Goal: Task Accomplishment & Management: Manage account settings

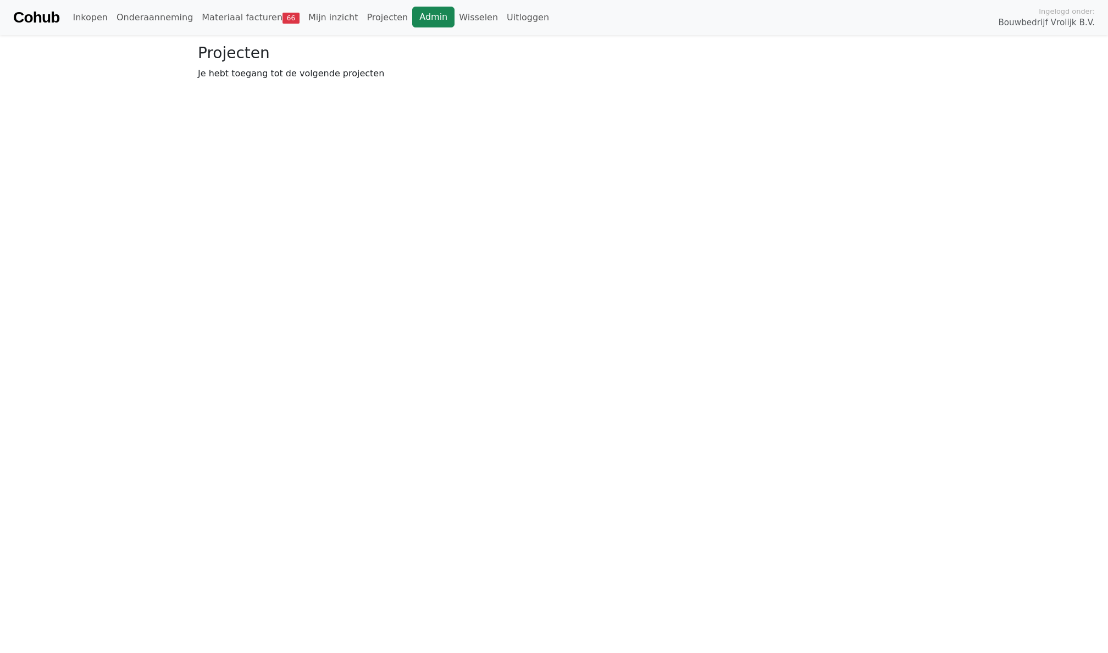
click at [414, 24] on link "Admin" at bounding box center [433, 17] width 42 height 21
click at [454, 16] on link "Wisselen" at bounding box center [478, 18] width 48 height 22
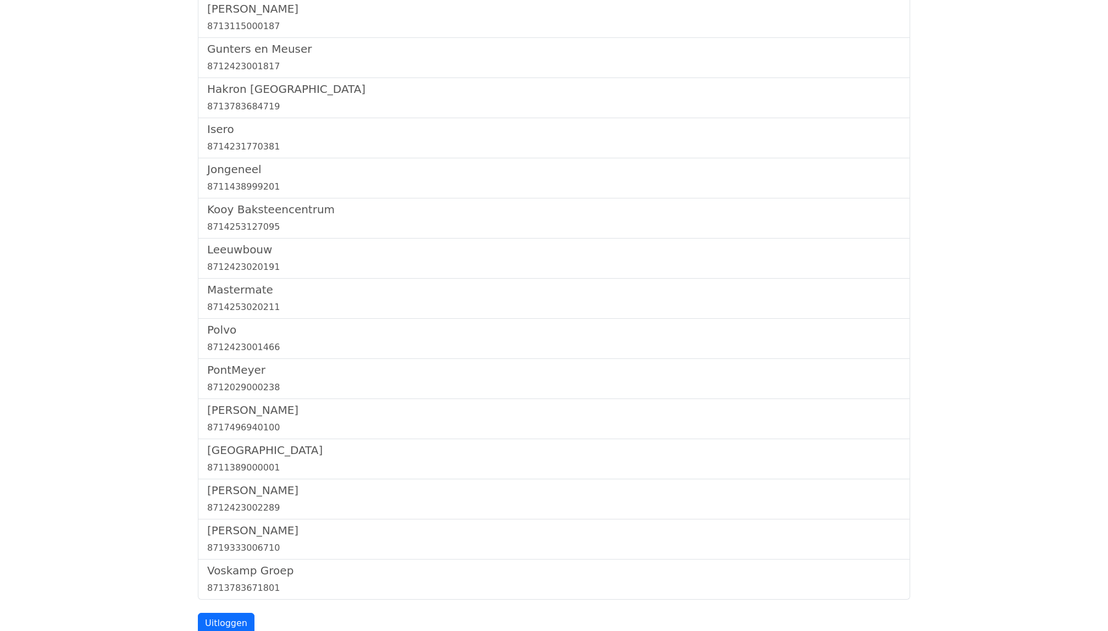
scroll to position [1241, 0]
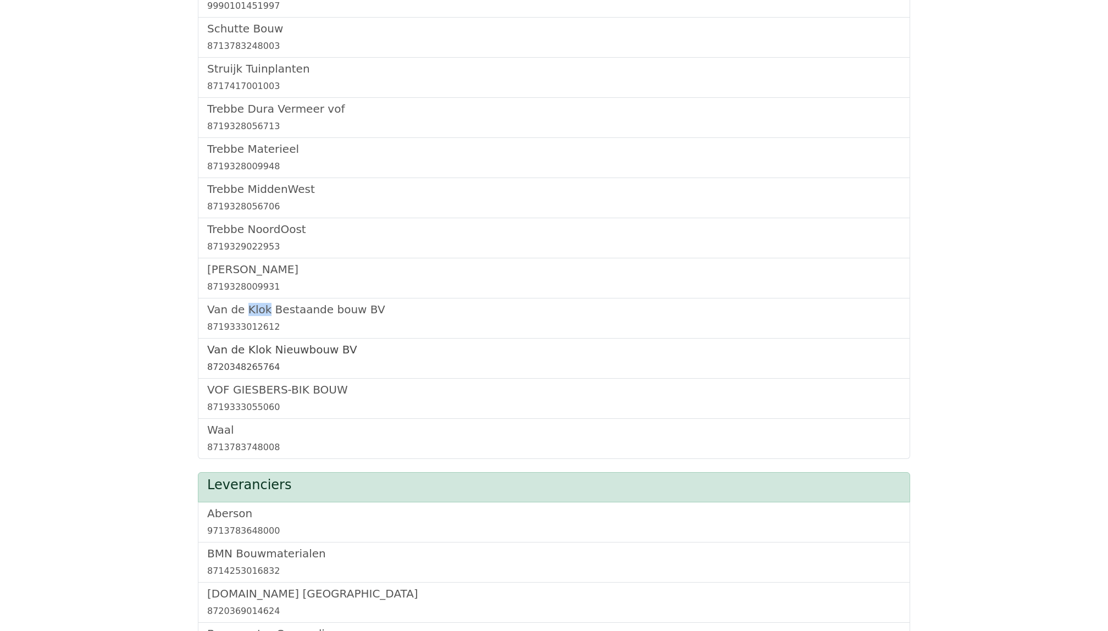
click at [275, 355] on h5 "Van de Klok Nieuwbouw BV" at bounding box center [554, 349] width 694 height 13
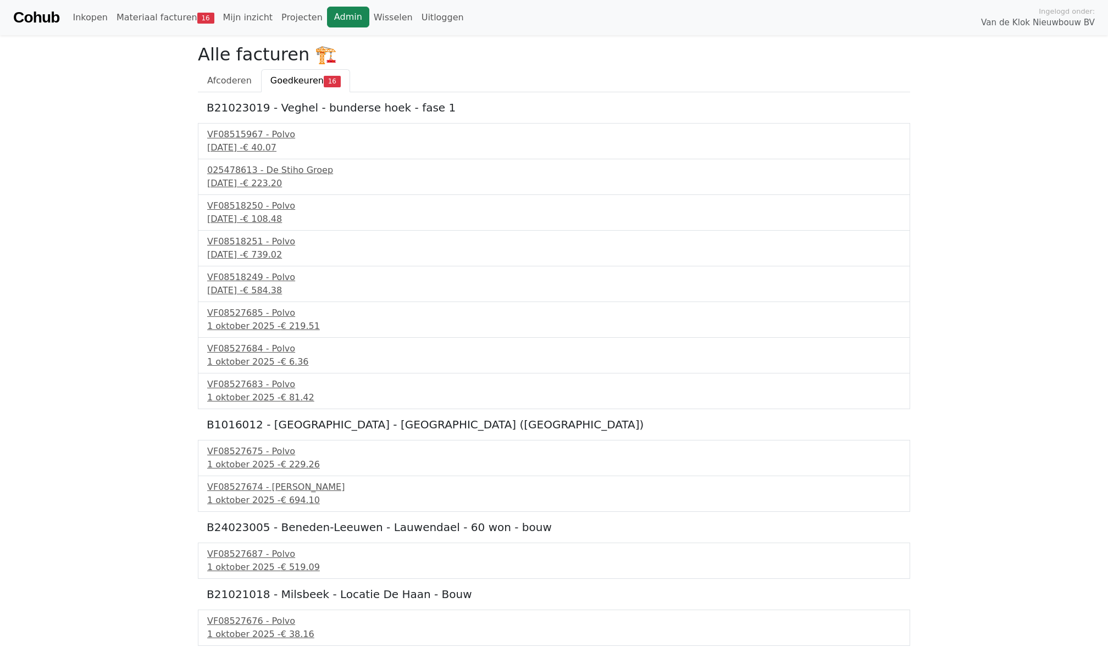
click at [330, 16] on link "Admin" at bounding box center [348, 17] width 42 height 21
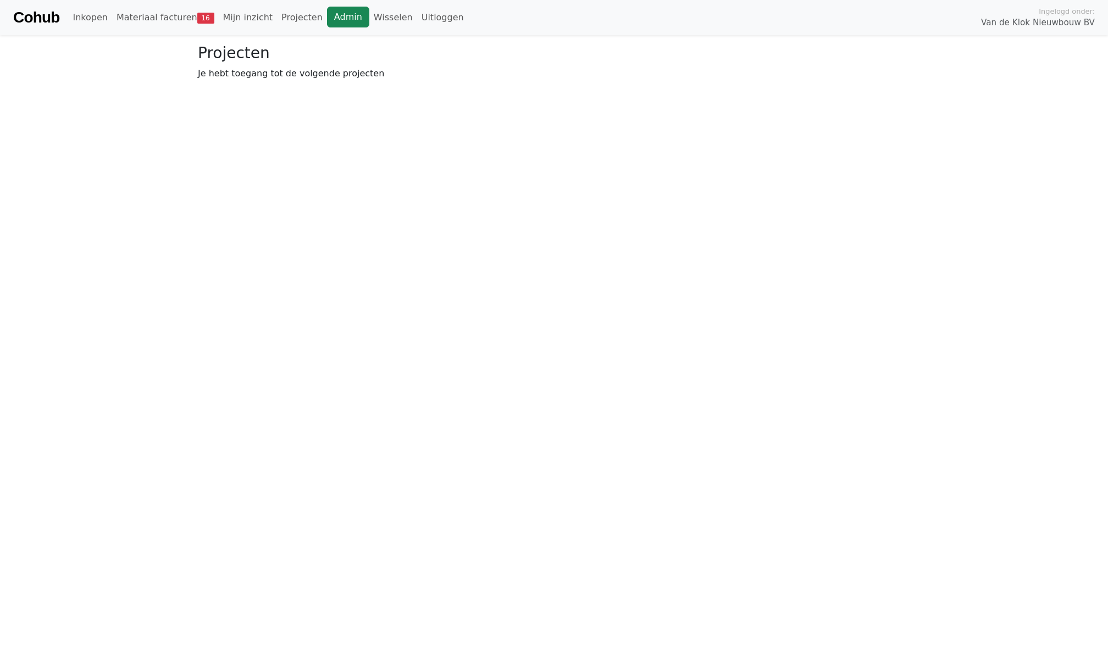
click at [345, 18] on link "Admin" at bounding box center [348, 17] width 42 height 21
click at [378, 14] on link "Wisselen" at bounding box center [393, 18] width 48 height 22
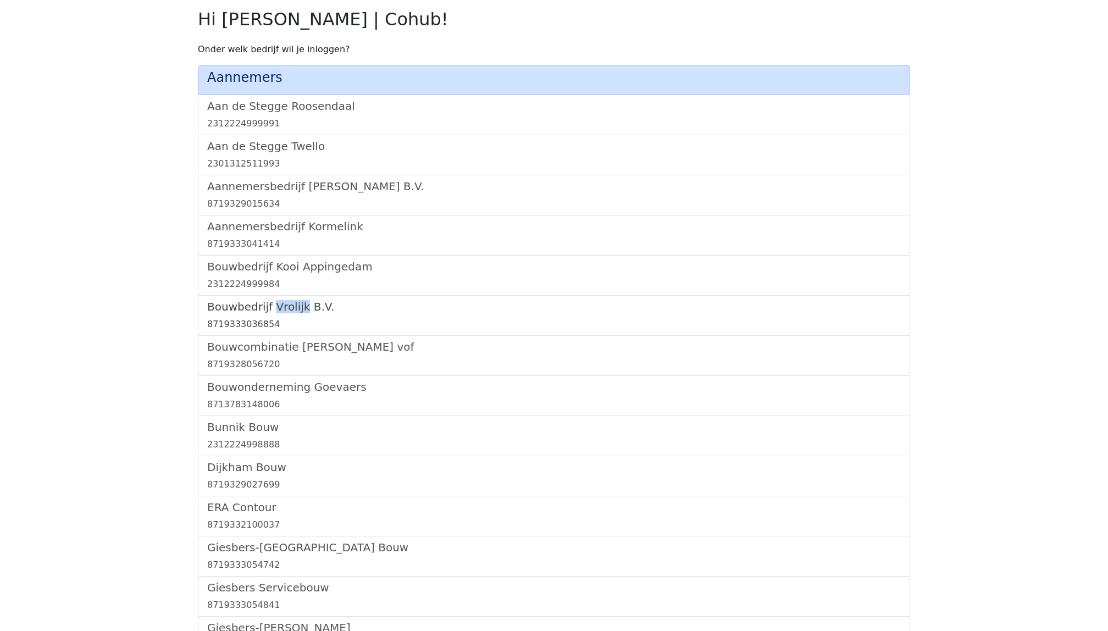
click at [240, 310] on h5 "Bouwbedrijf Vrolijk B.V." at bounding box center [554, 306] width 694 height 13
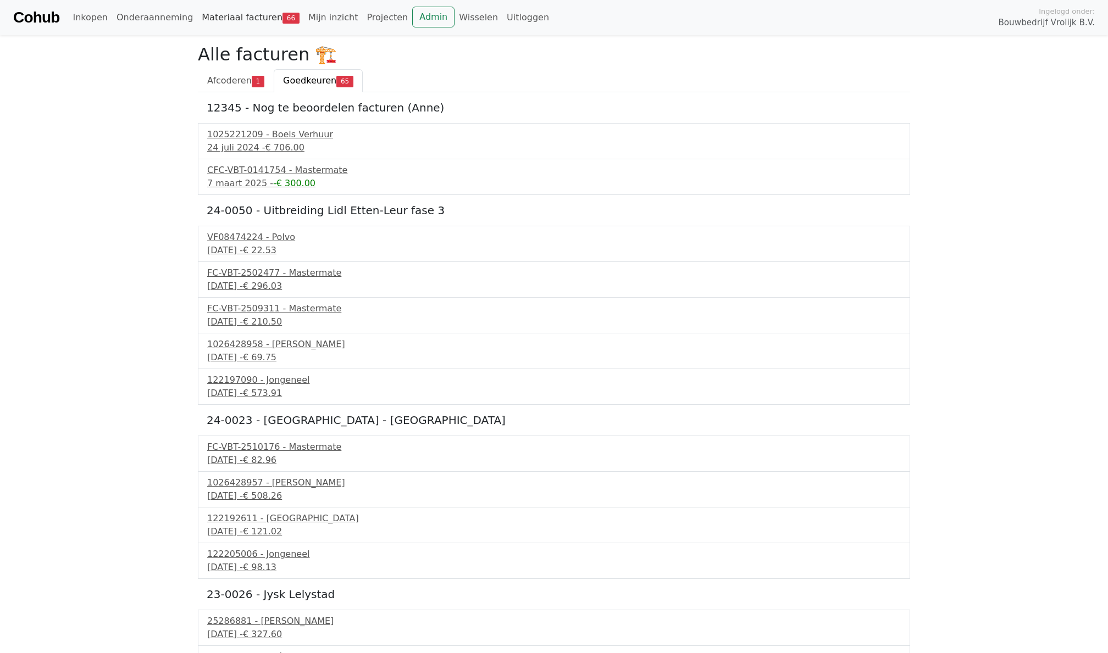
click at [268, 22] on link "Materiaal facturen 66" at bounding box center [250, 18] width 107 height 22
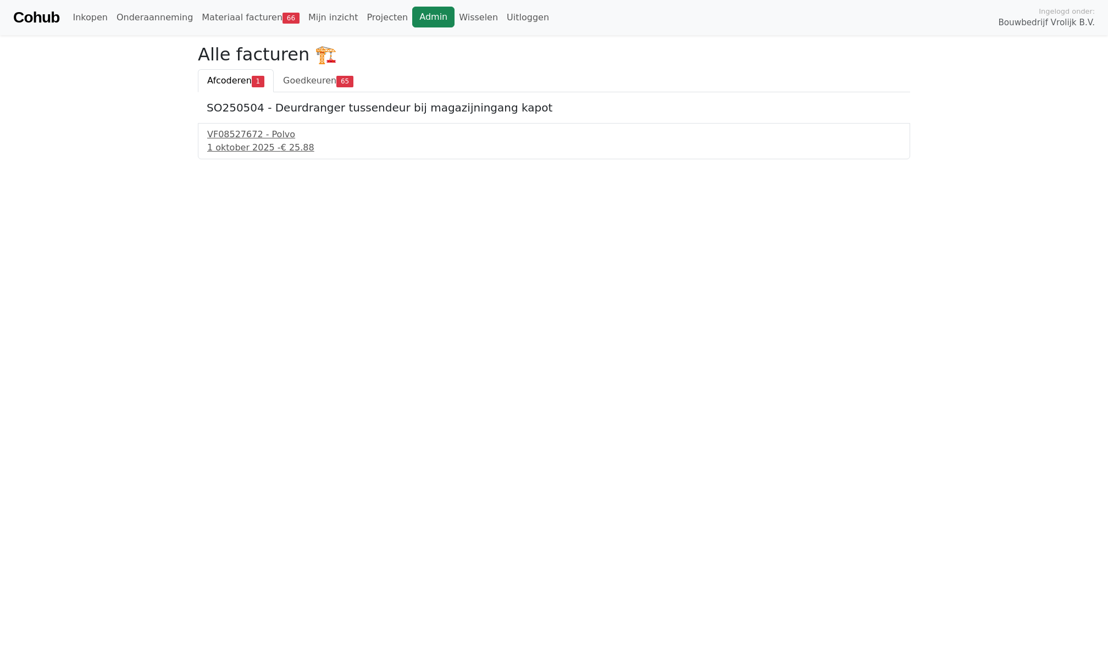
click at [417, 18] on link "Admin" at bounding box center [433, 17] width 42 height 21
click at [315, 84] on span "Goedkeuren" at bounding box center [309, 80] width 53 height 10
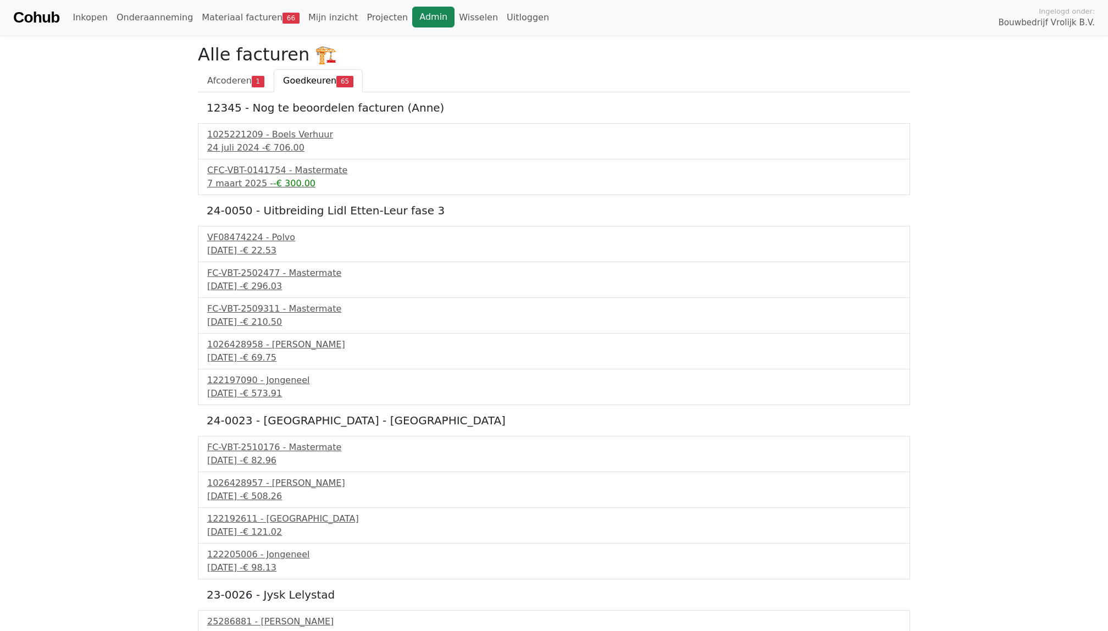
click at [413, 8] on link "Admin" at bounding box center [433, 17] width 42 height 21
